Goal: Information Seeking & Learning: Learn about a topic

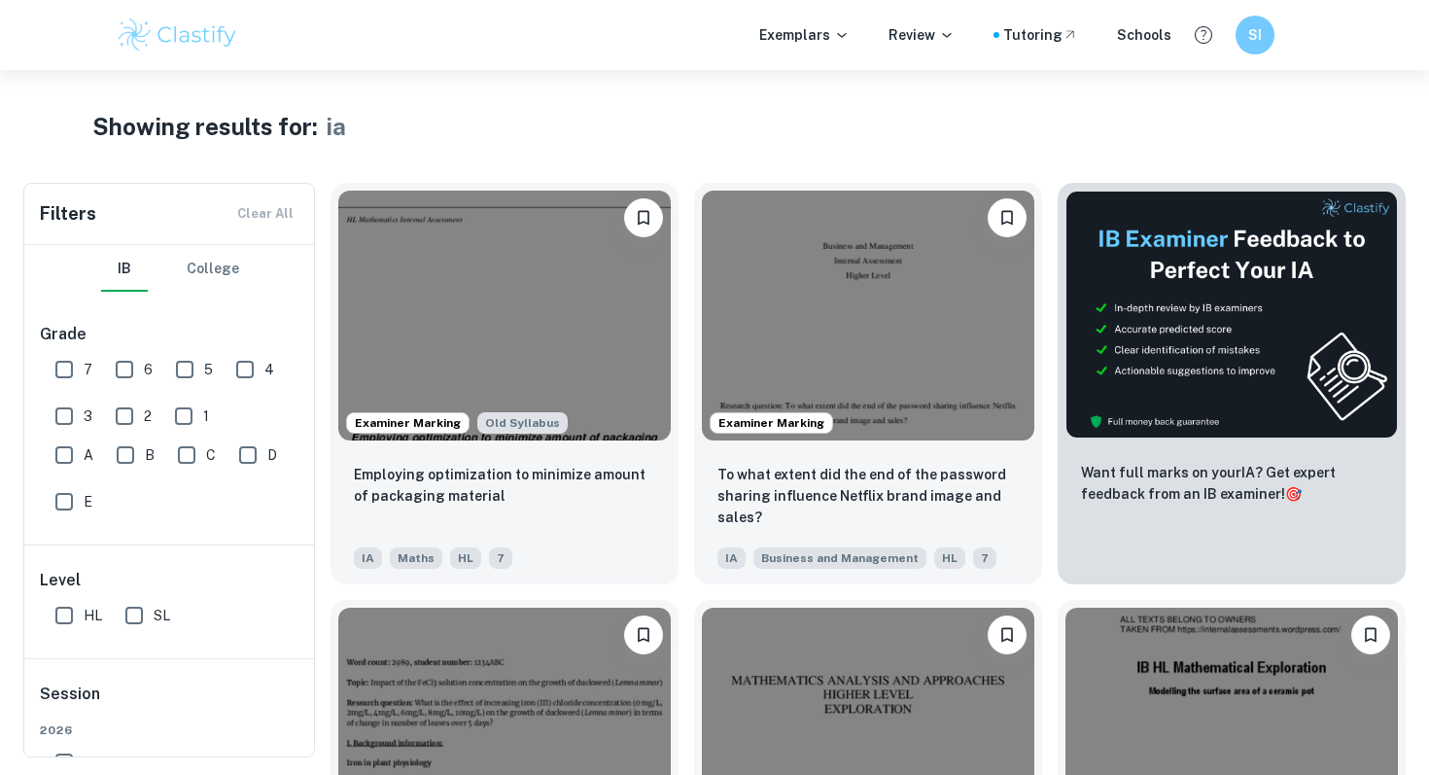
click at [76, 365] on input "7" at bounding box center [64, 369] width 39 height 39
checkbox input "false"
click at [51, 599] on input "HL" at bounding box center [64, 615] width 39 height 39
checkbox input "false"
click at [843, 33] on icon at bounding box center [842, 35] width 16 height 16
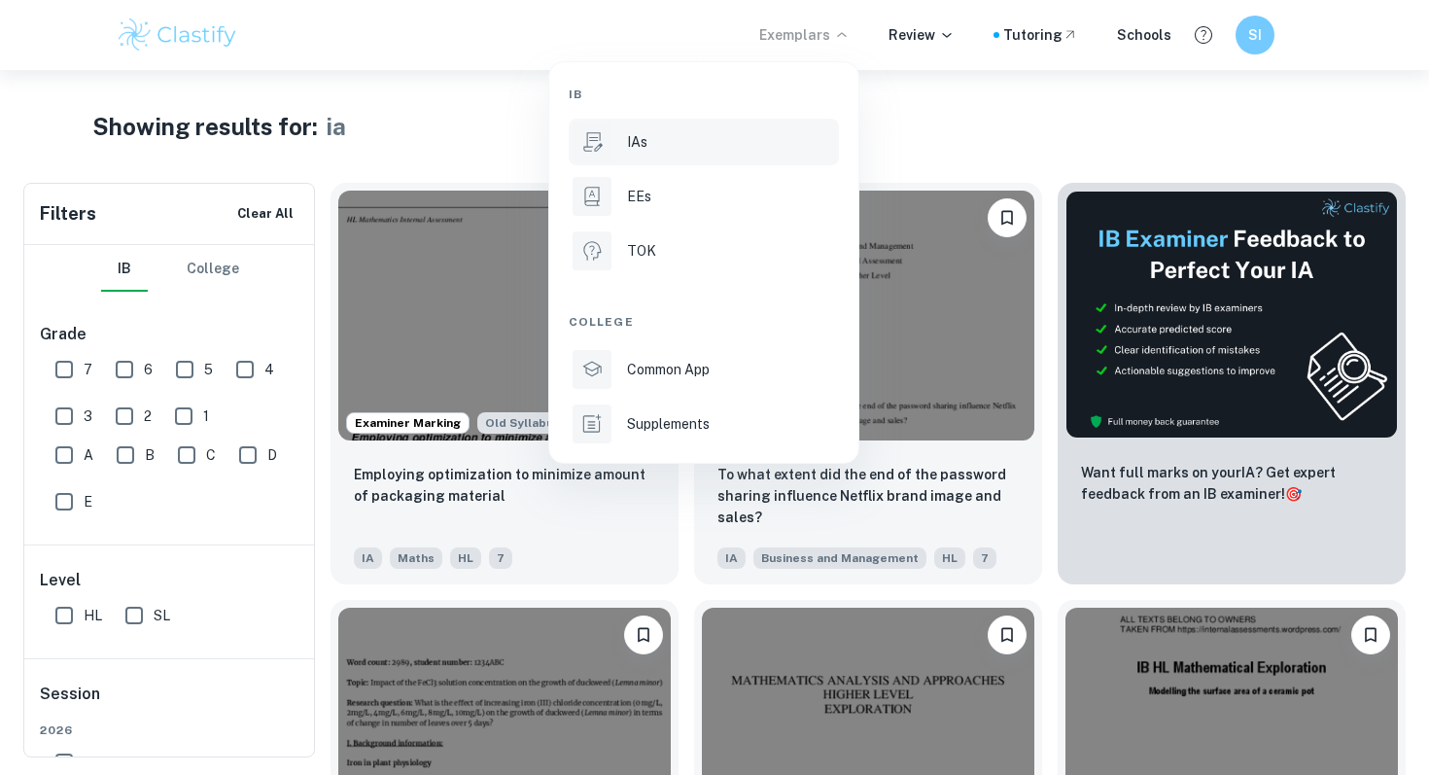
click at [629, 156] on li "IAs" at bounding box center [704, 142] width 270 height 47
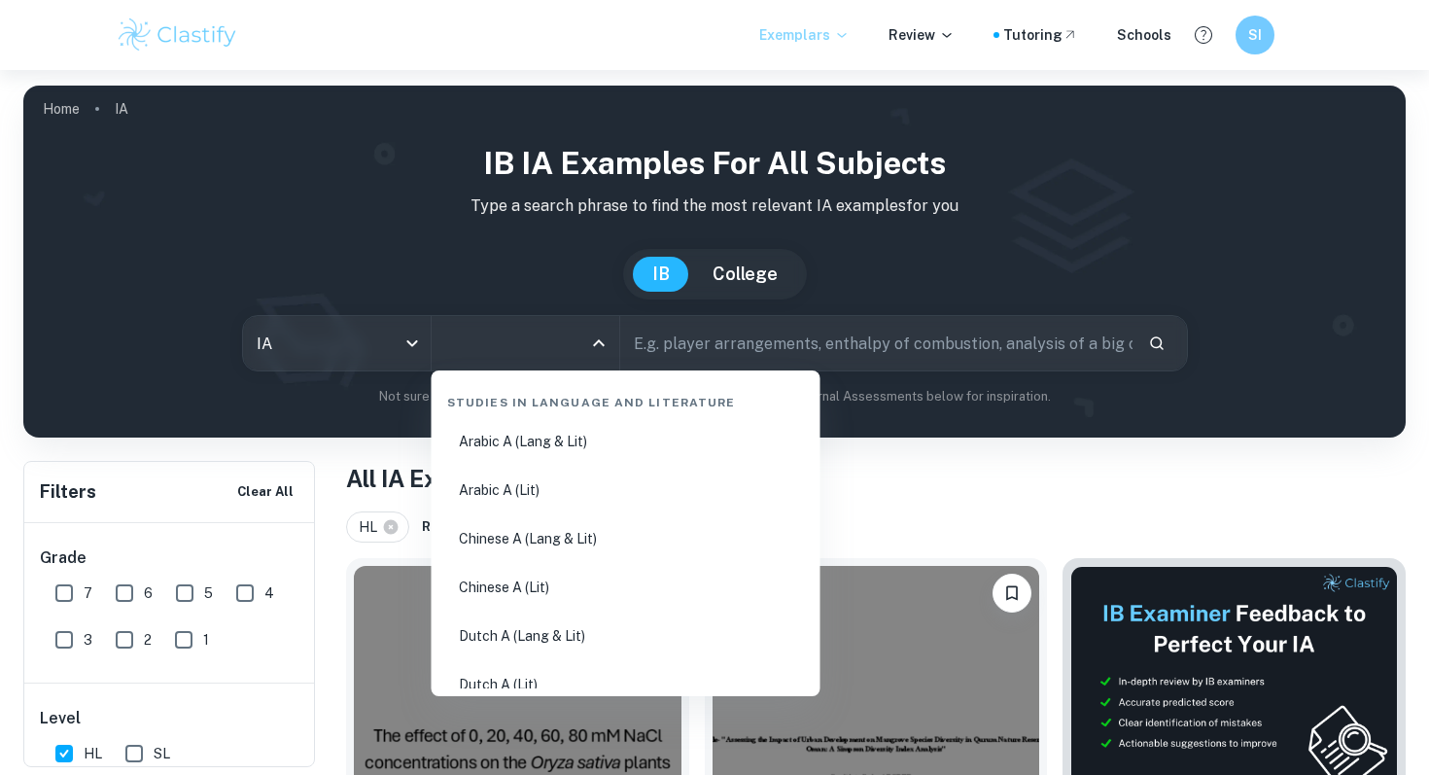
click at [569, 335] on input "All Subjects" at bounding box center [510, 343] width 141 height 37
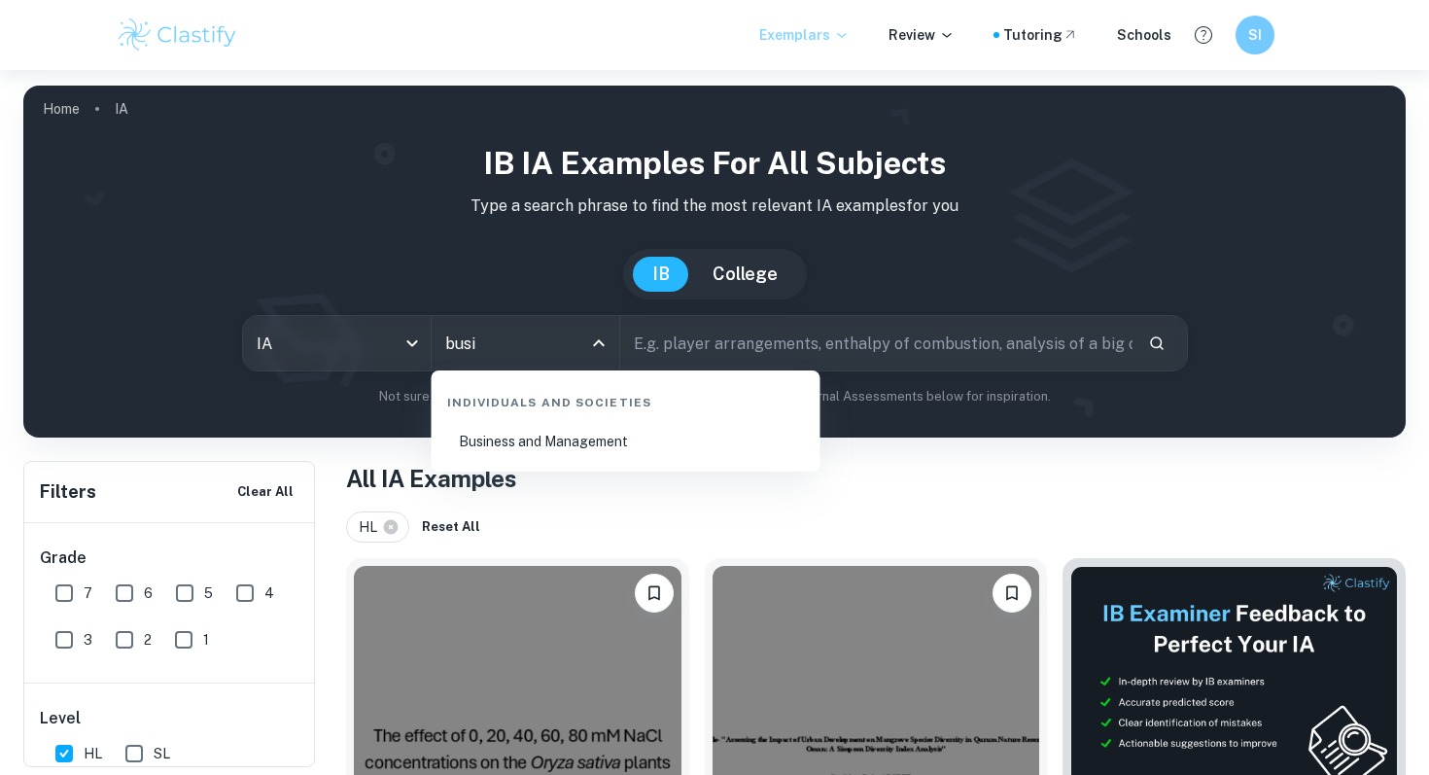
click at [601, 427] on li "Business and Management" at bounding box center [625, 441] width 373 height 45
type input "Business and Management"
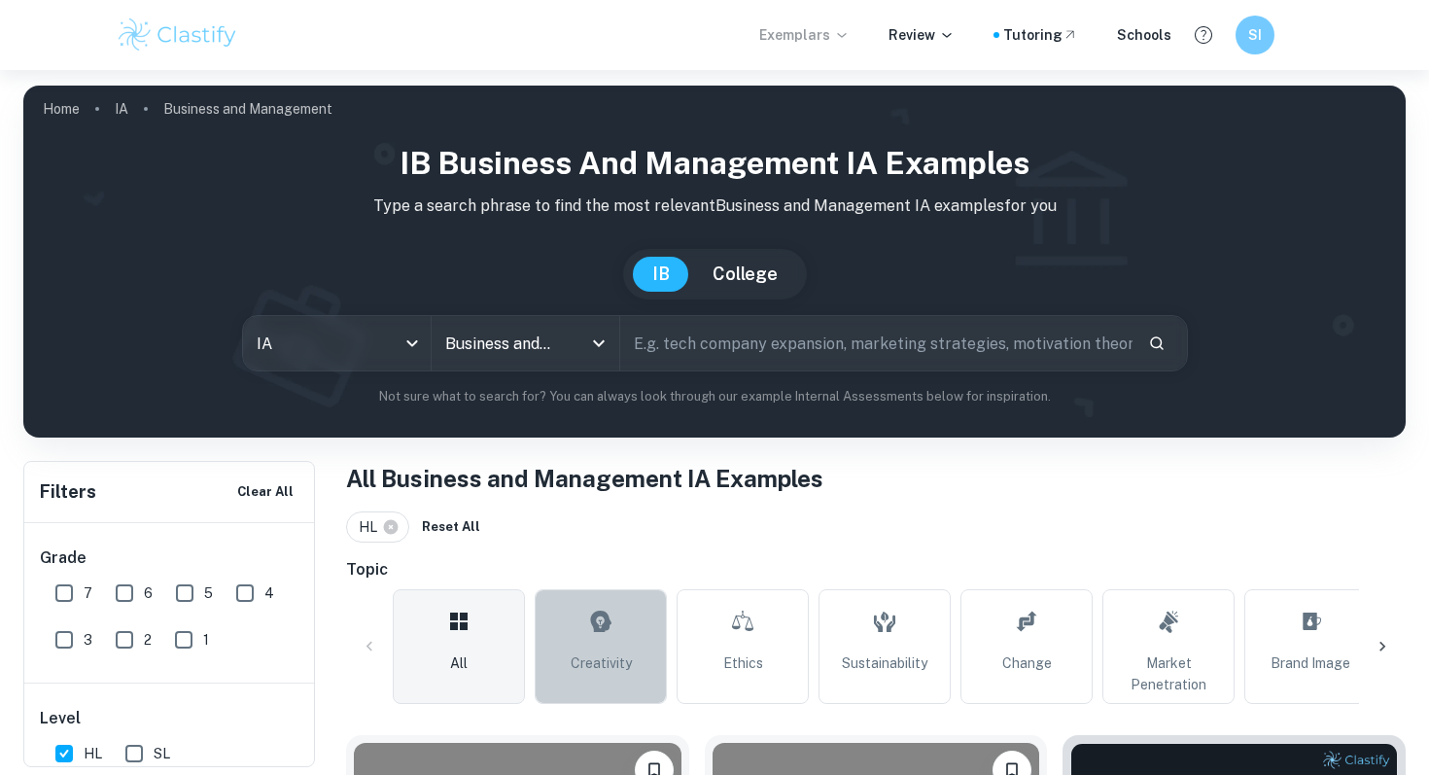
click at [597, 643] on icon at bounding box center [600, 621] width 23 height 47
type input "Creativity"
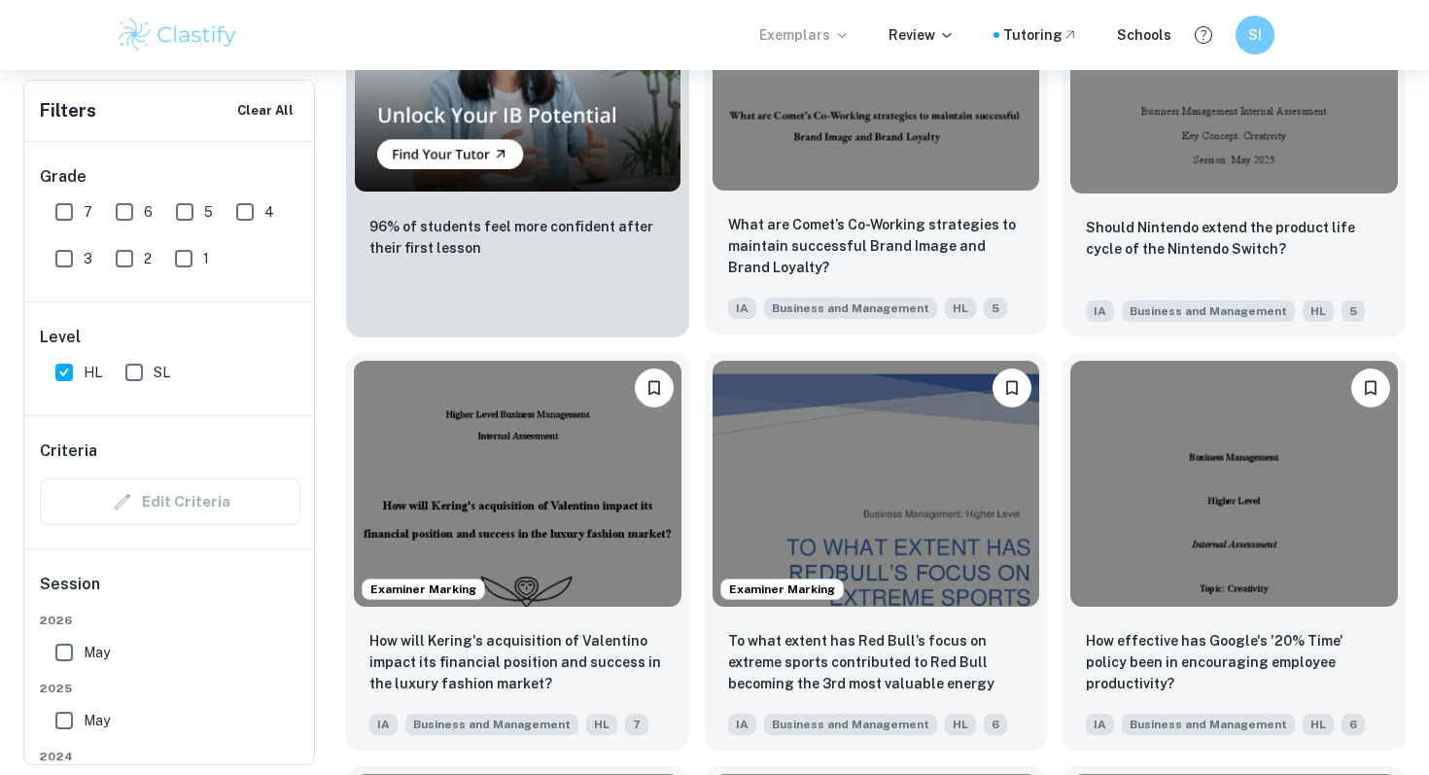
scroll to position [1943, 0]
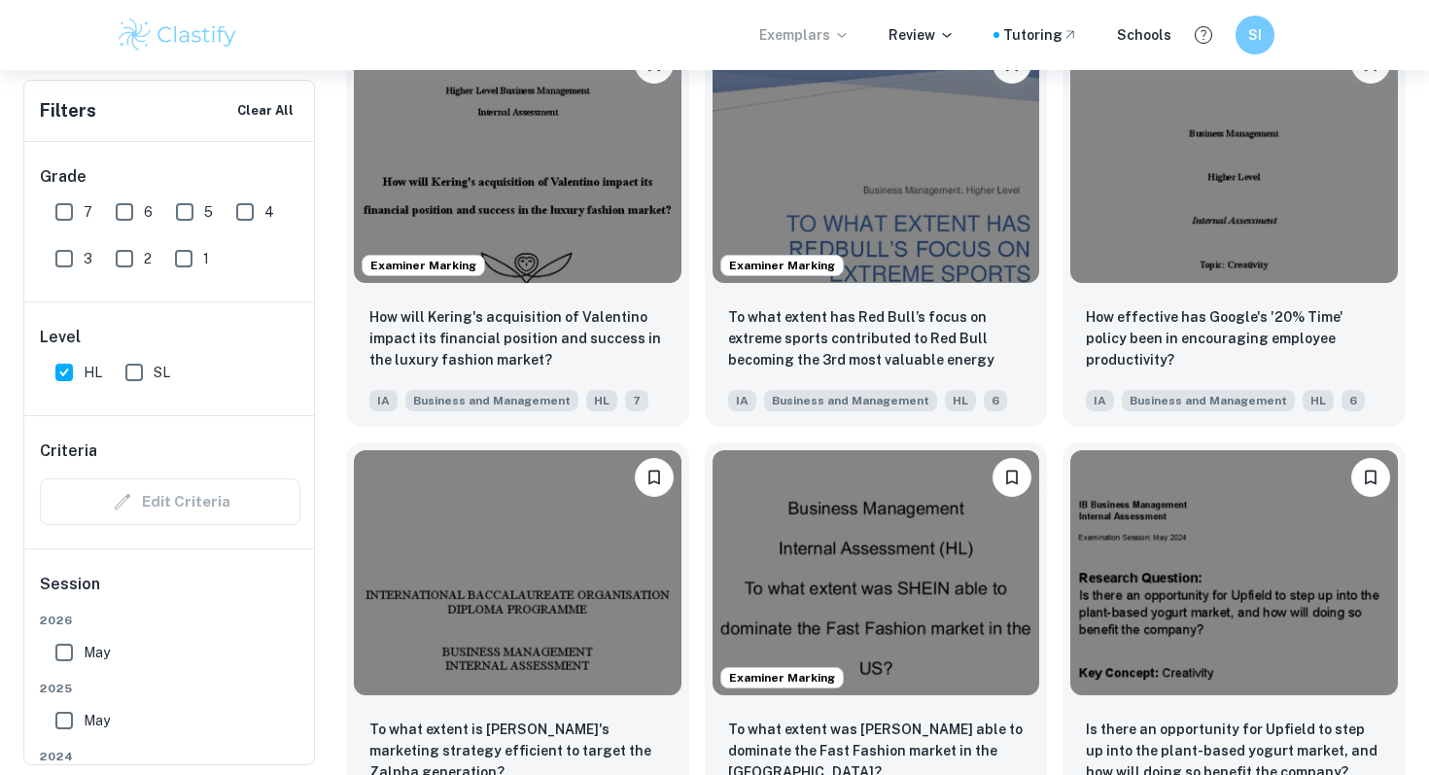
click at [66, 217] on input "7" at bounding box center [64, 211] width 39 height 39
checkbox input "true"
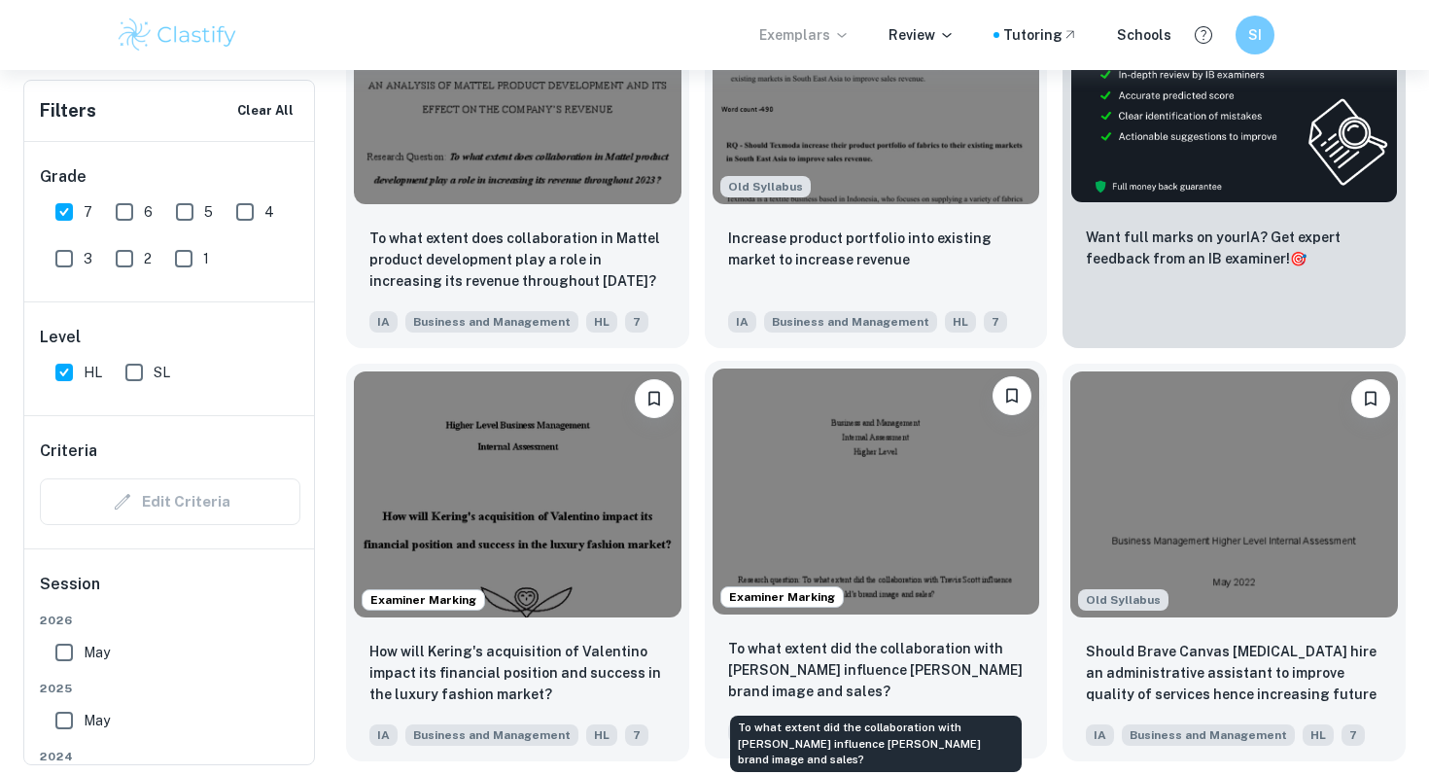
scroll to position [786, 0]
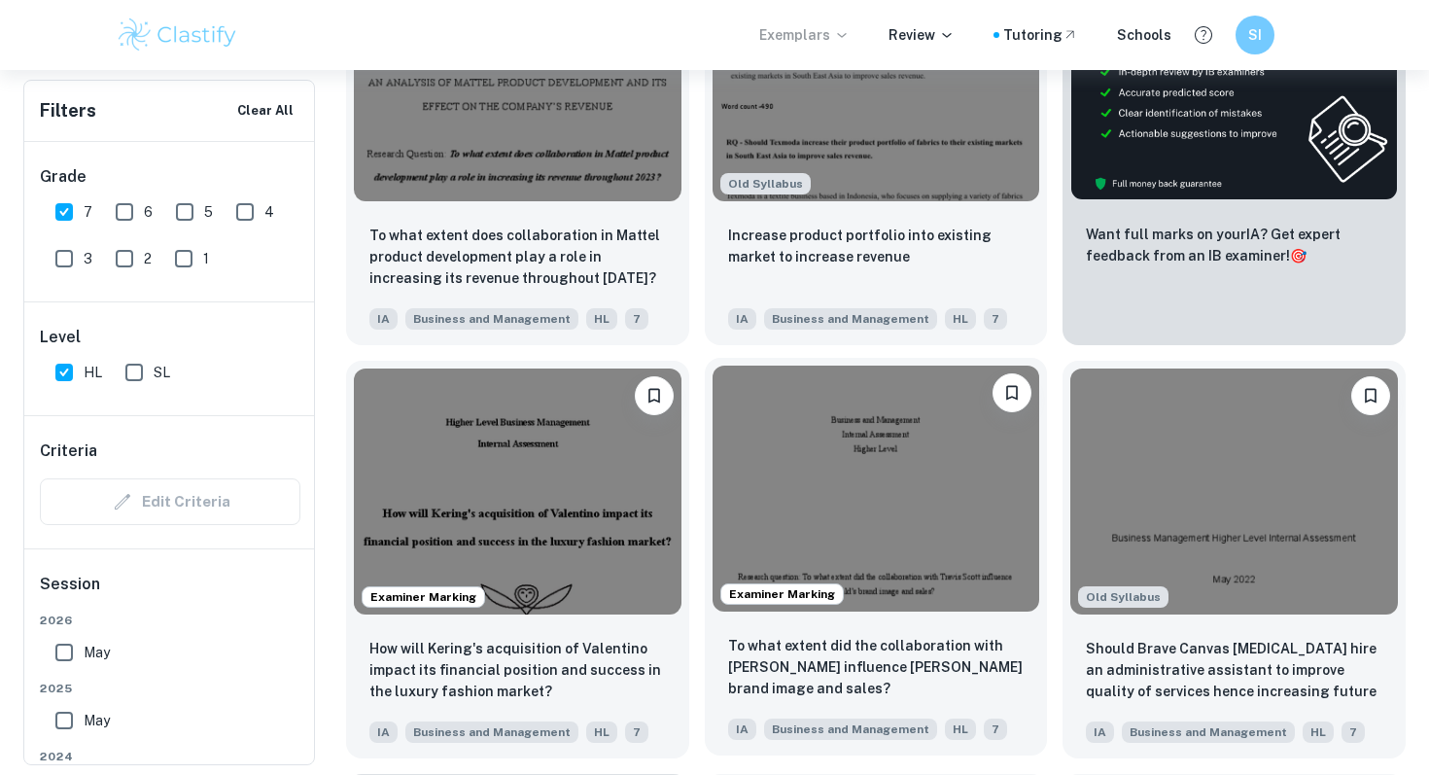
click at [841, 574] on img at bounding box center [877, 487] width 328 height 245
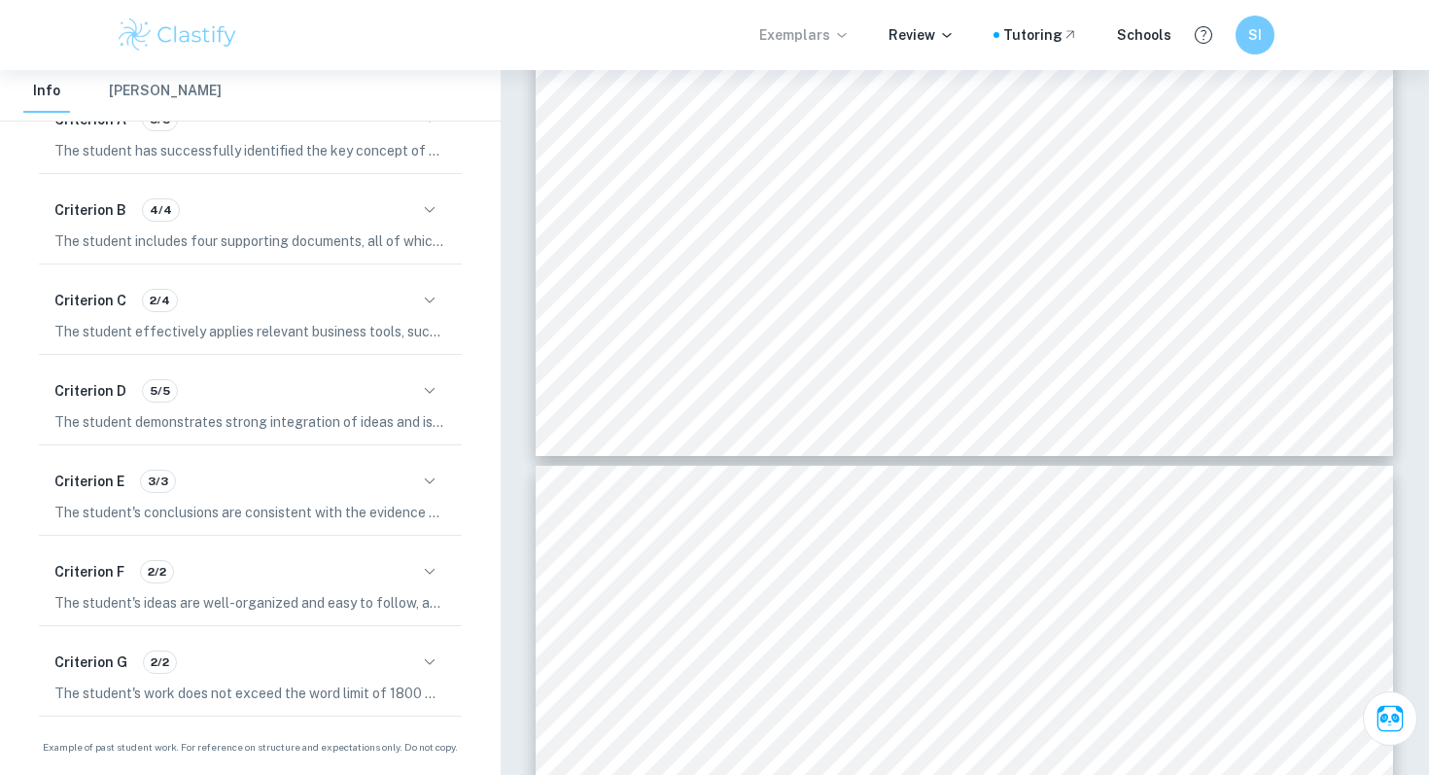
scroll to position [472, 0]
click at [430, 648] on button "button" at bounding box center [429, 662] width 33 height 33
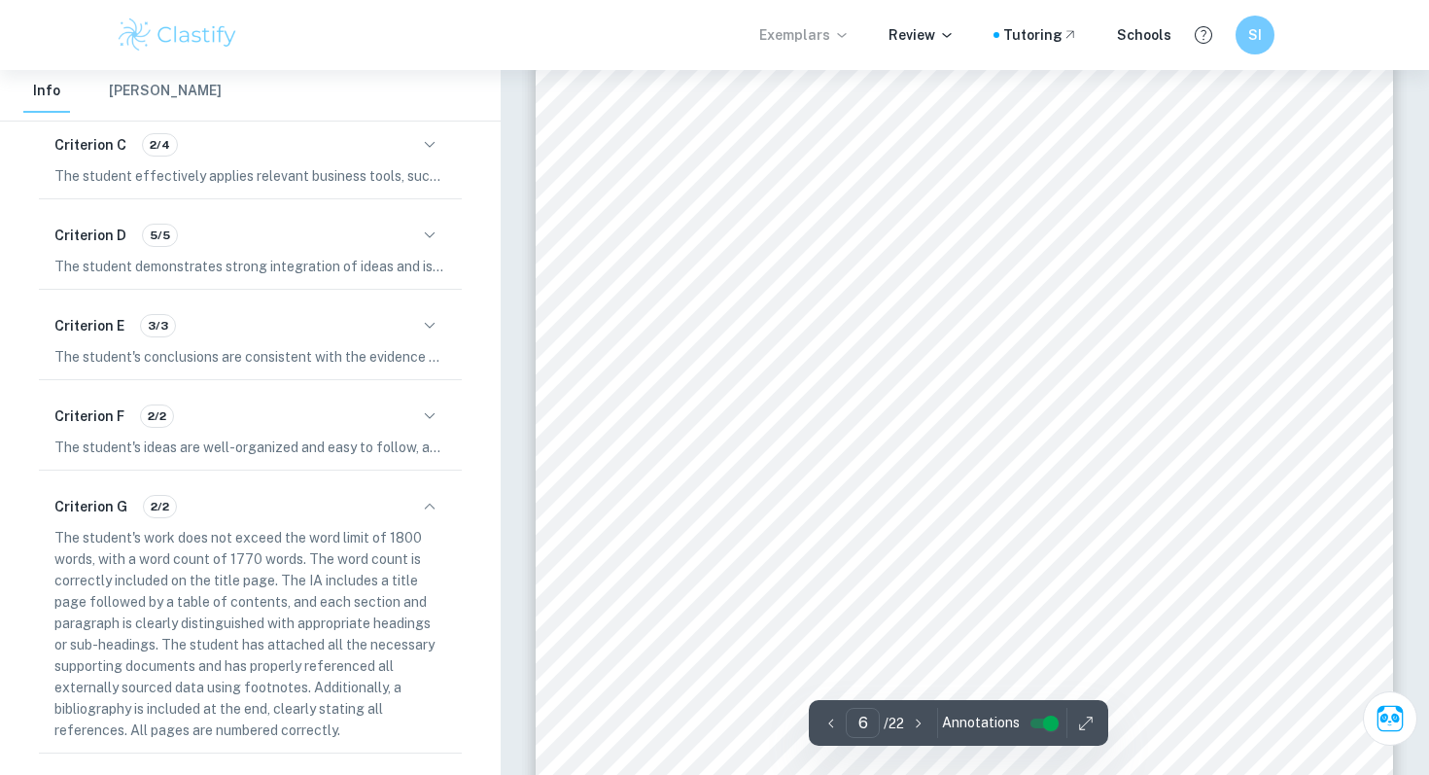
scroll to position [6634, 0]
click at [429, 415] on icon "button" at bounding box center [429, 415] width 23 height 23
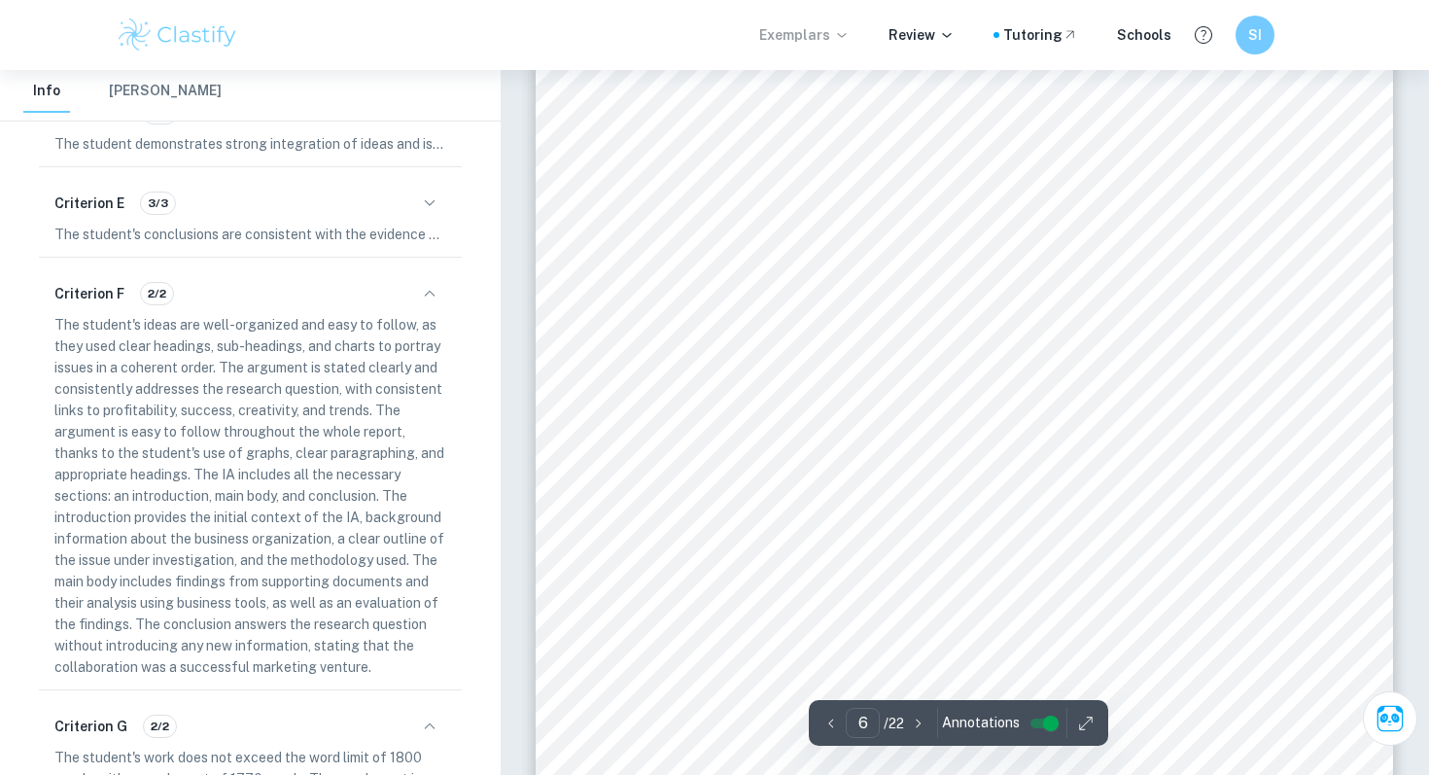
scroll to position [7207, 0]
type input "8"
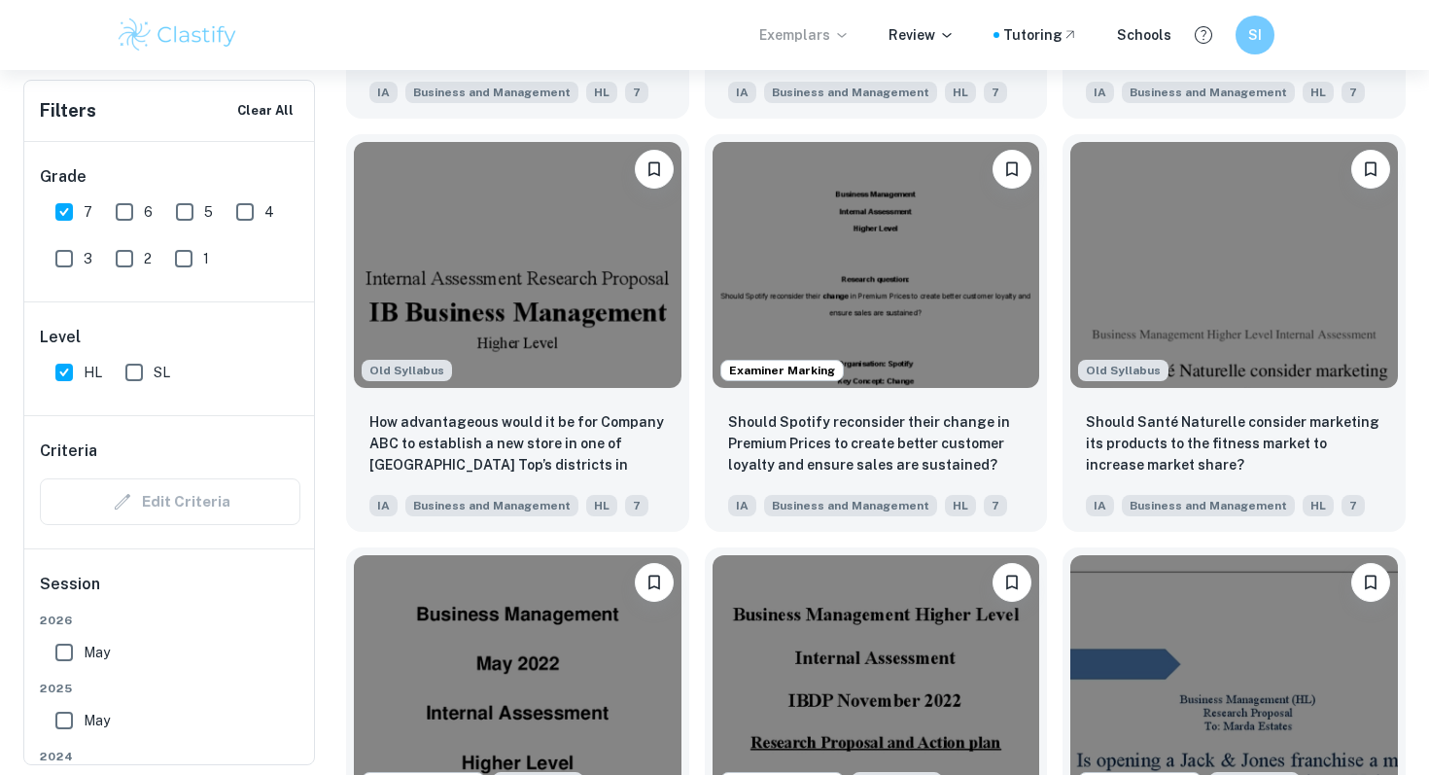
scroll to position [3032, 0]
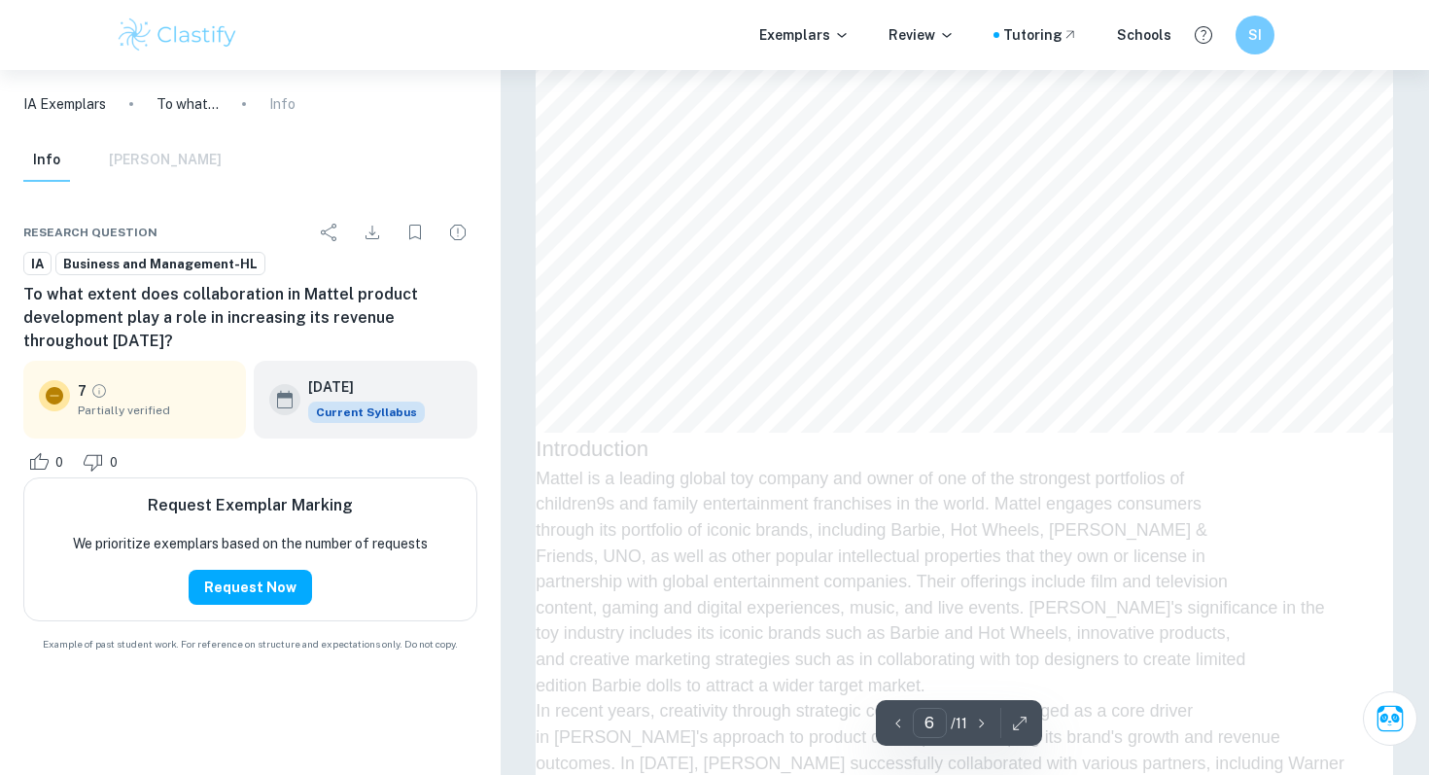
scroll to position [6095, 0]
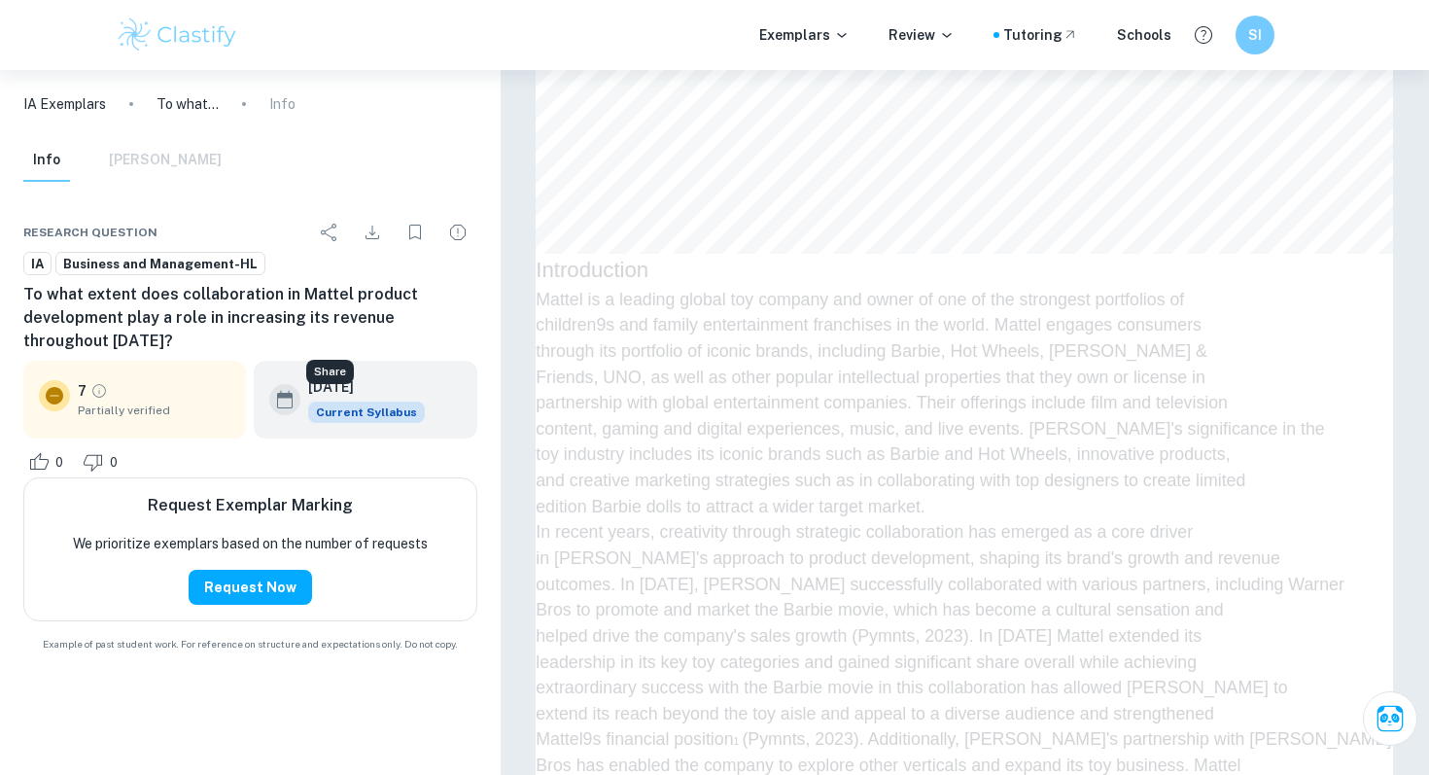
type input "5"
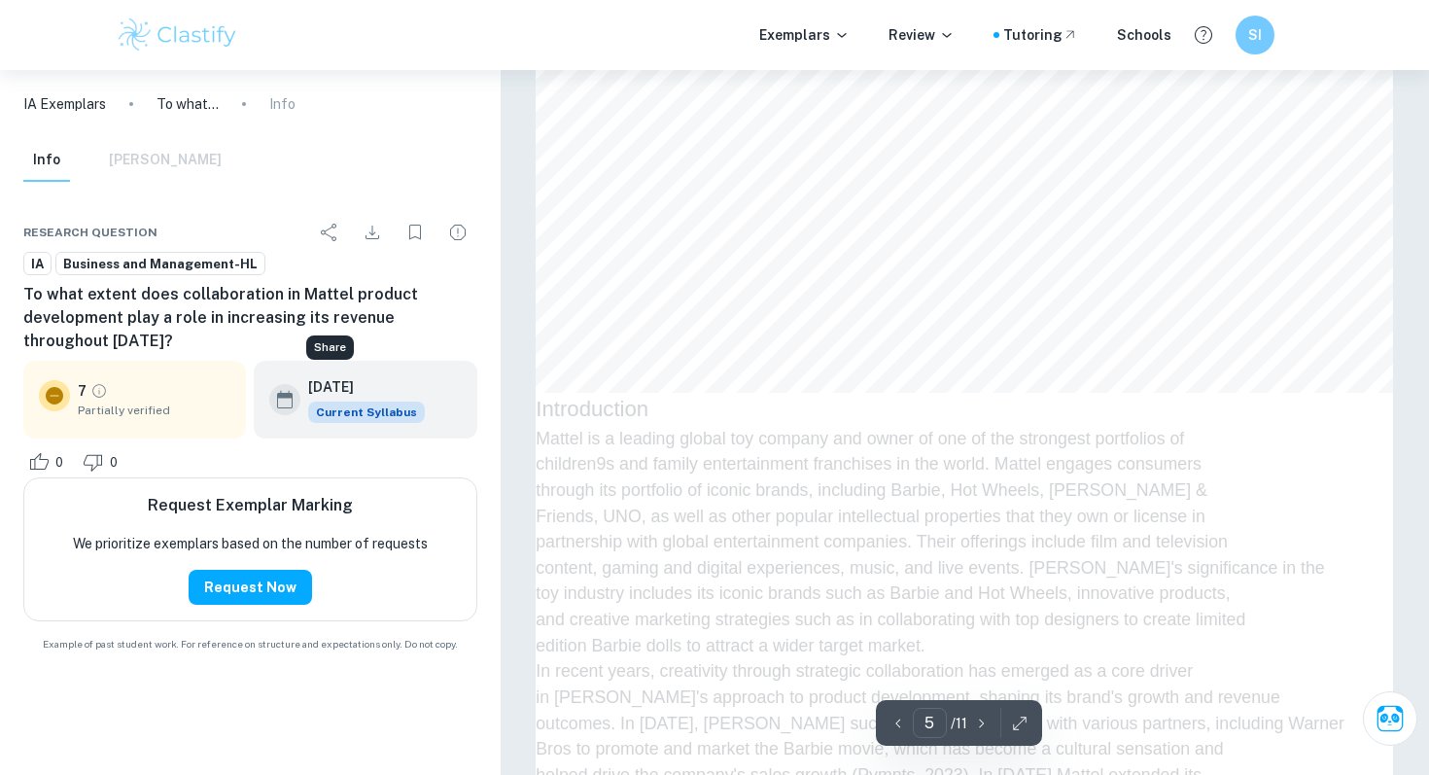
scroll to position [5770, 0]
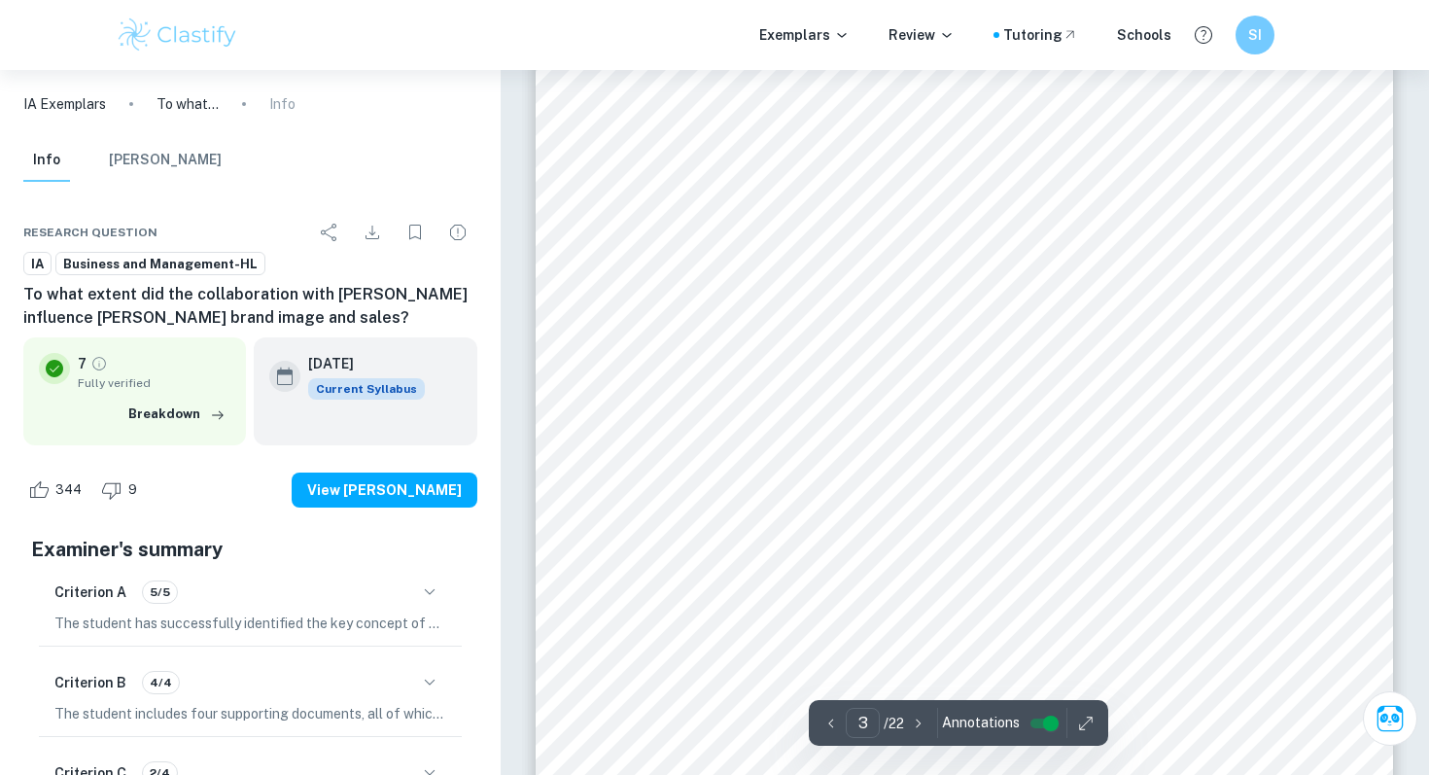
scroll to position [2744, 0]
click at [431, 593] on icon "button" at bounding box center [429, 591] width 23 height 23
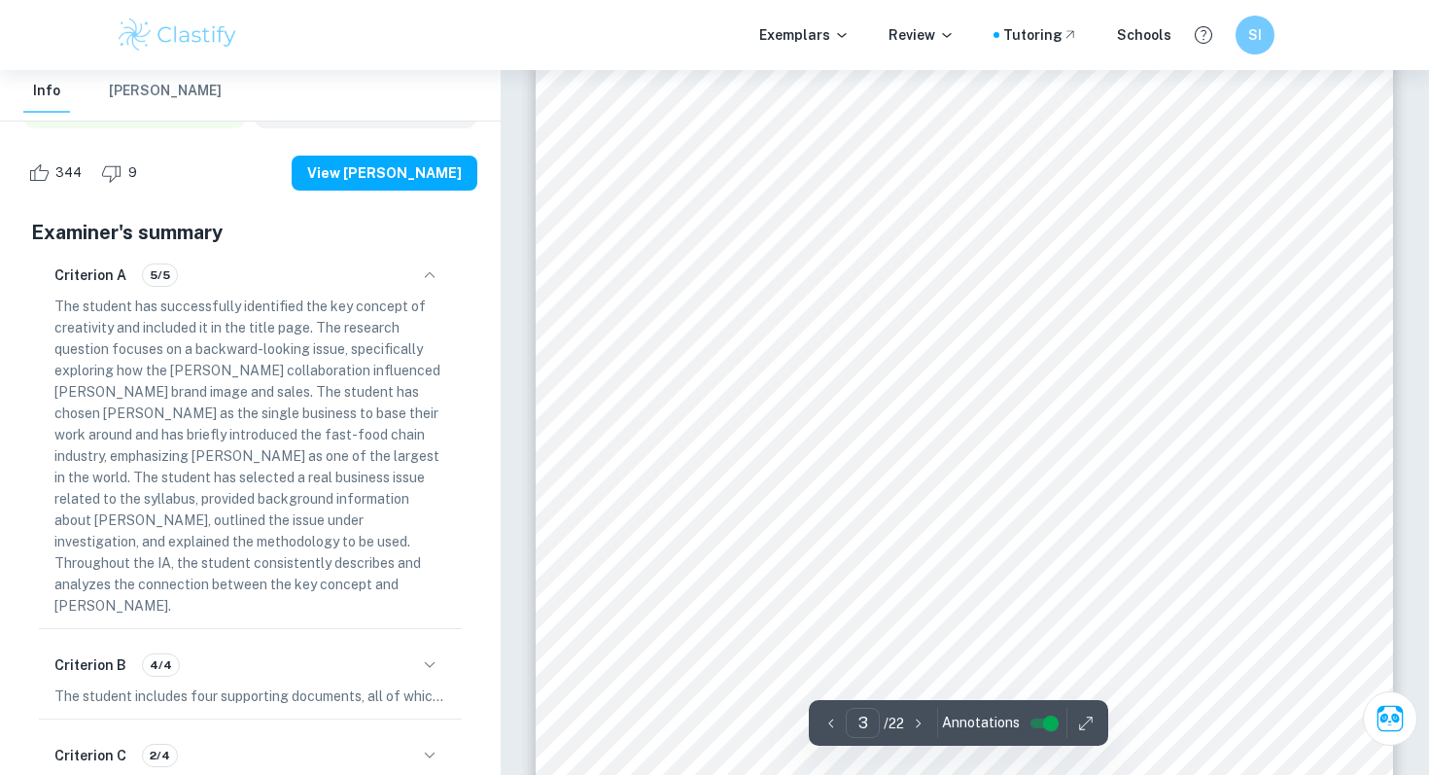
scroll to position [2687, 0]
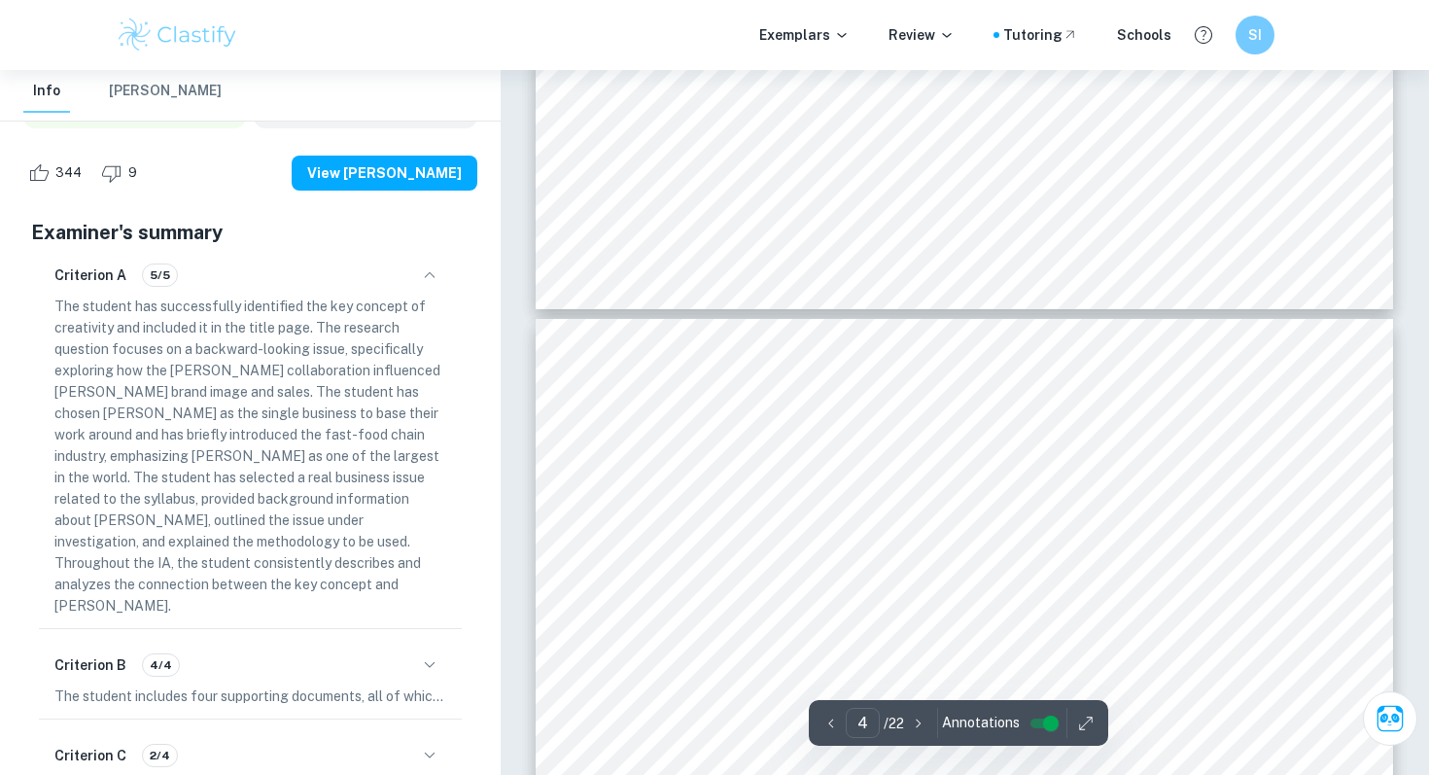
type input "3"
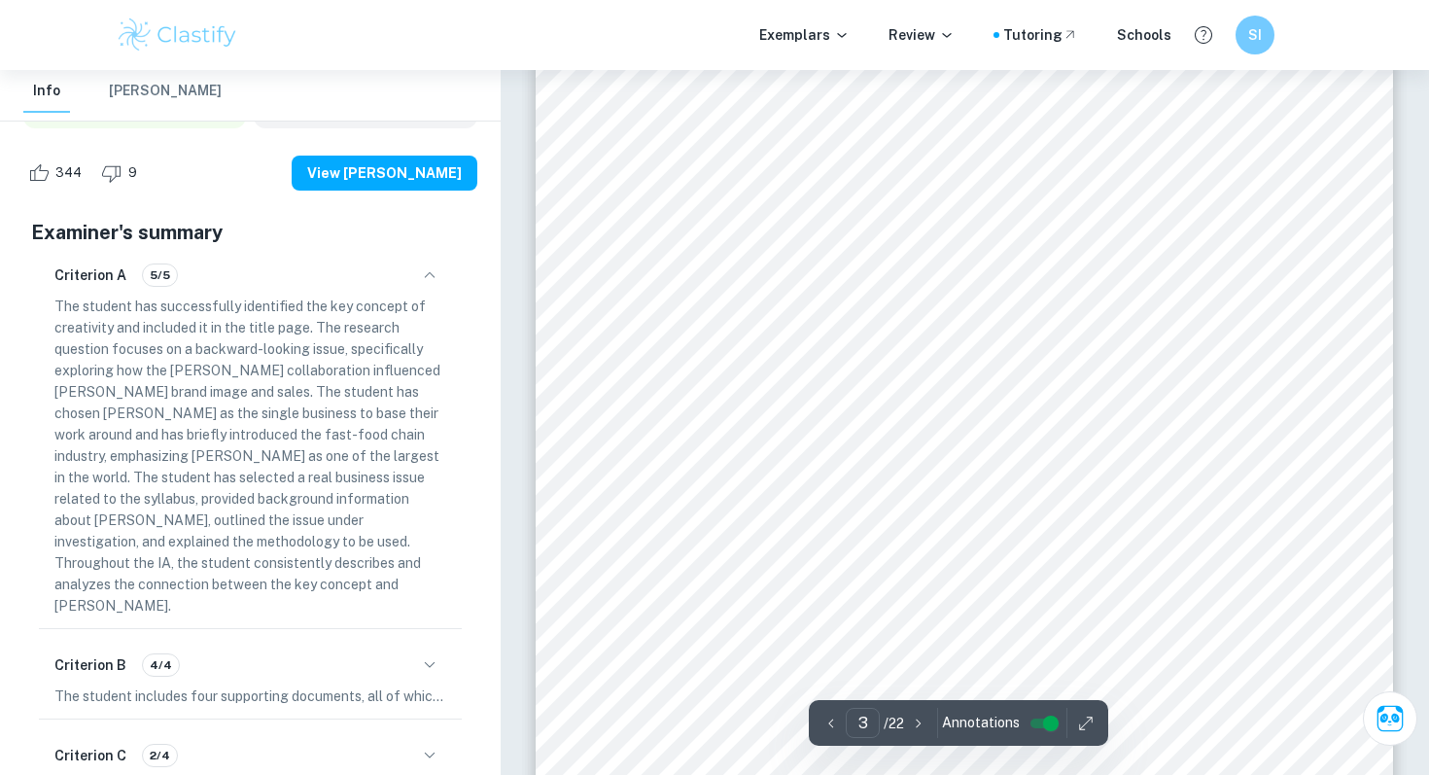
scroll to position [2747, 0]
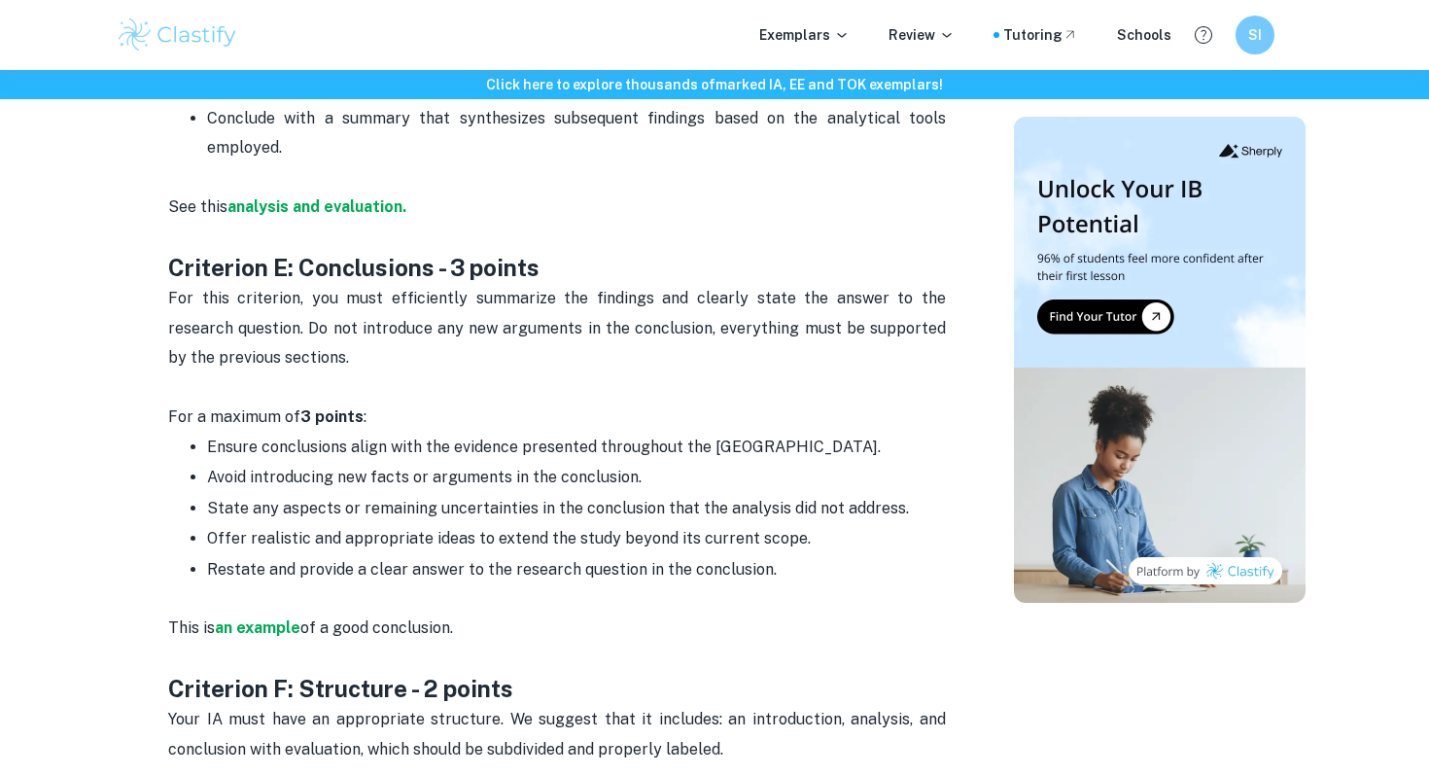
scroll to position [3144, 0]
